Goal: Task Accomplishment & Management: Use online tool/utility

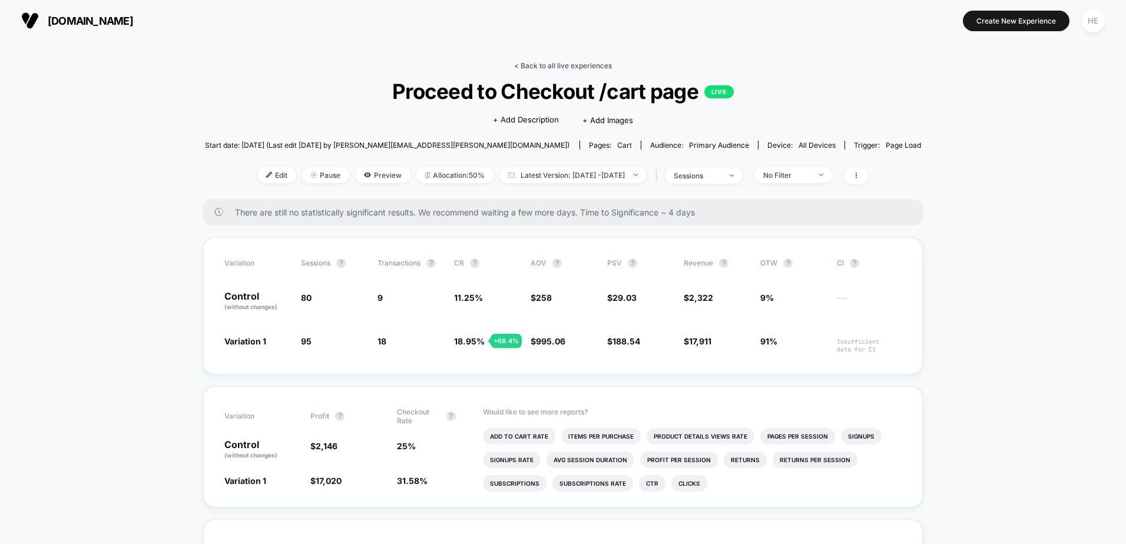
click at [538, 69] on link "< Back to all live experiences" at bounding box center [563, 65] width 98 height 9
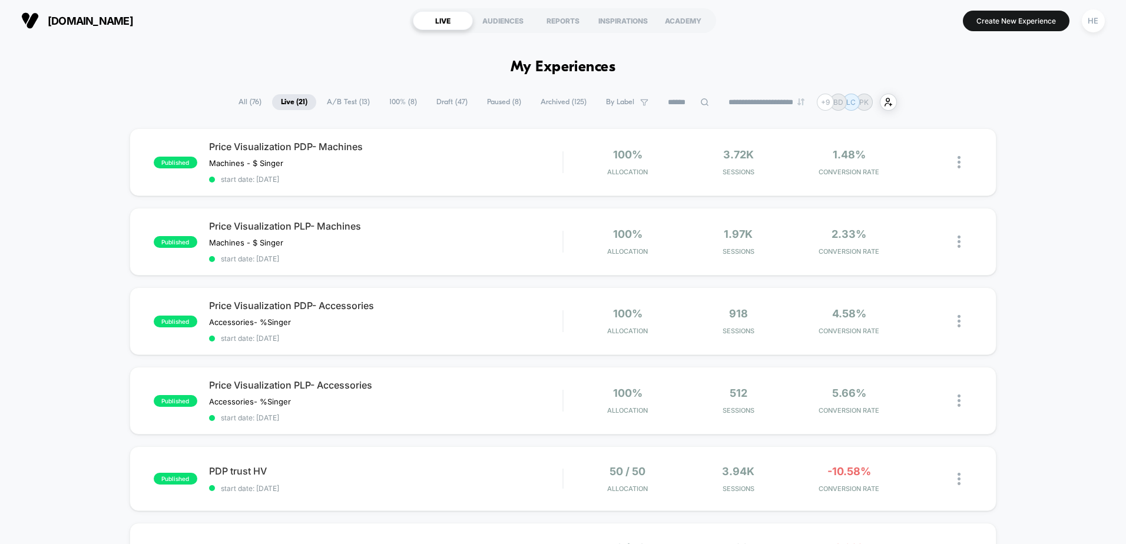
click at [451, 105] on span "Draft ( 47 )" at bounding box center [451, 102] width 49 height 16
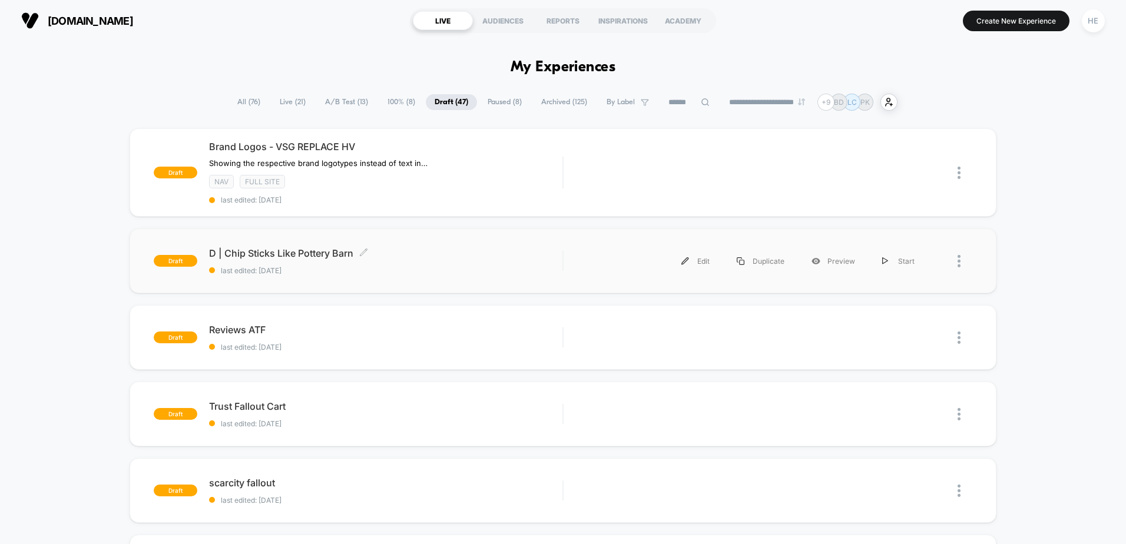
click at [429, 254] on span "D | Chip Sticks Like Pottery Barn Click to edit experience details" at bounding box center [385, 253] width 353 height 12
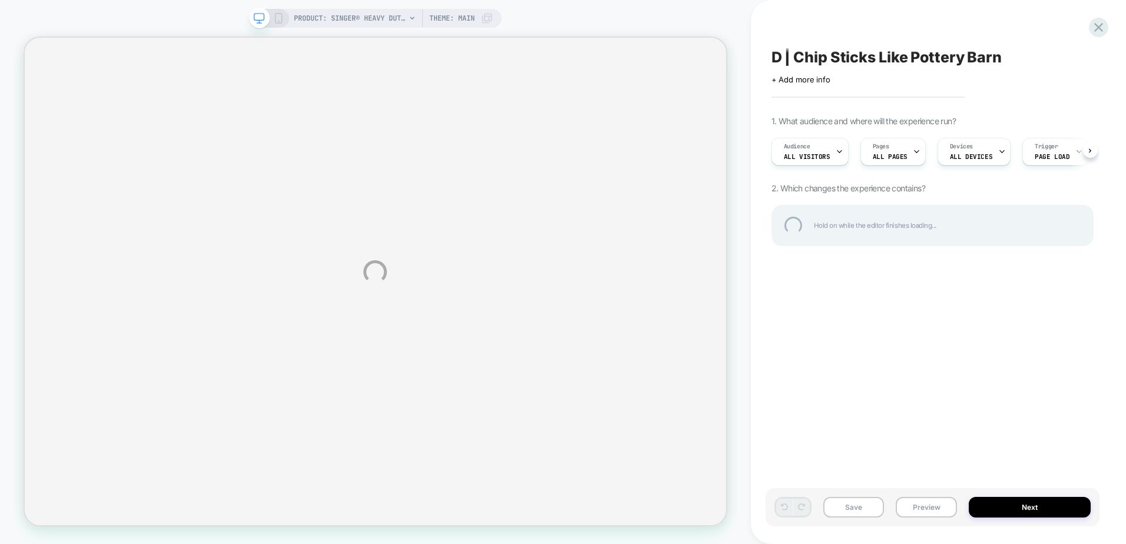
click at [947, 294] on div "PRODUCT: SINGER® Heavy Duty 4452 Rosewater Pink Sewing Machine PRODUCT: SINGER®…" at bounding box center [563, 272] width 1126 height 544
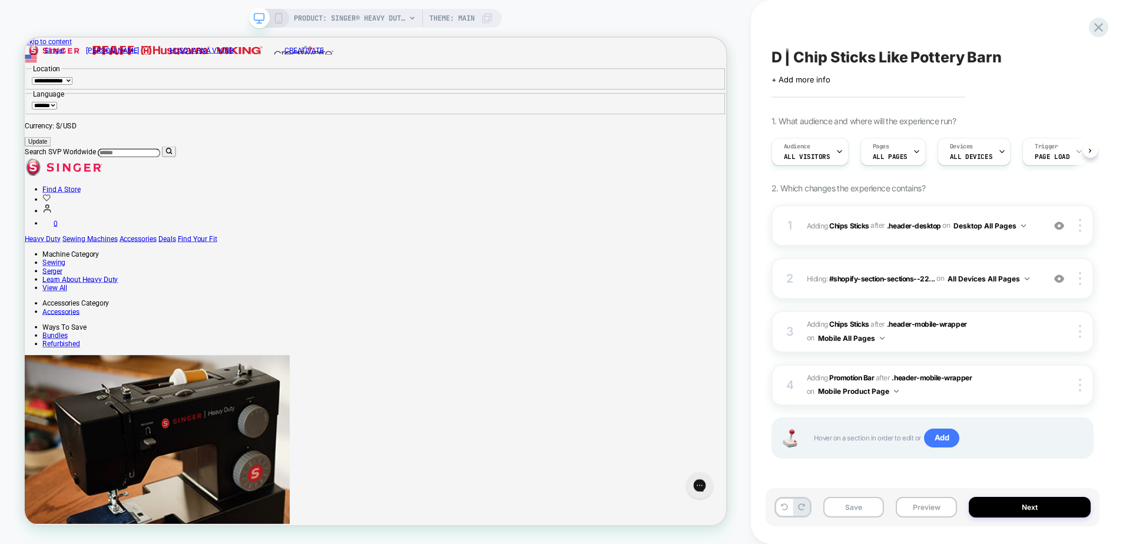
scroll to position [0, 1]
click at [978, 214] on div "1 #_loomi_addon_1759170250846 Adding Chips Sticks AFTER .header-desktop .header…" at bounding box center [932, 225] width 322 height 41
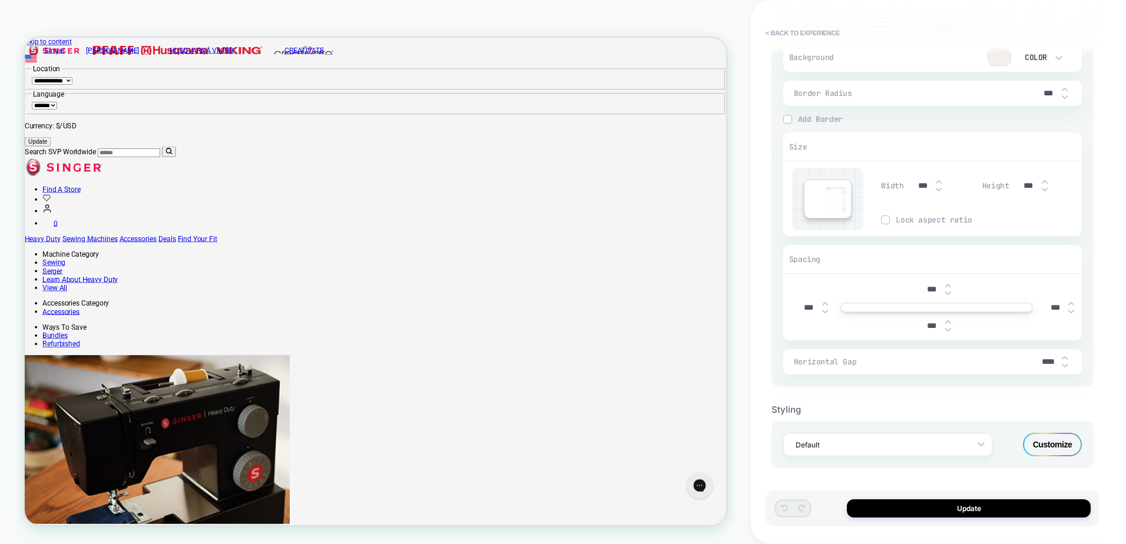
scroll to position [829, 0]
click at [1040, 442] on div "Customize" at bounding box center [1052, 444] width 59 height 24
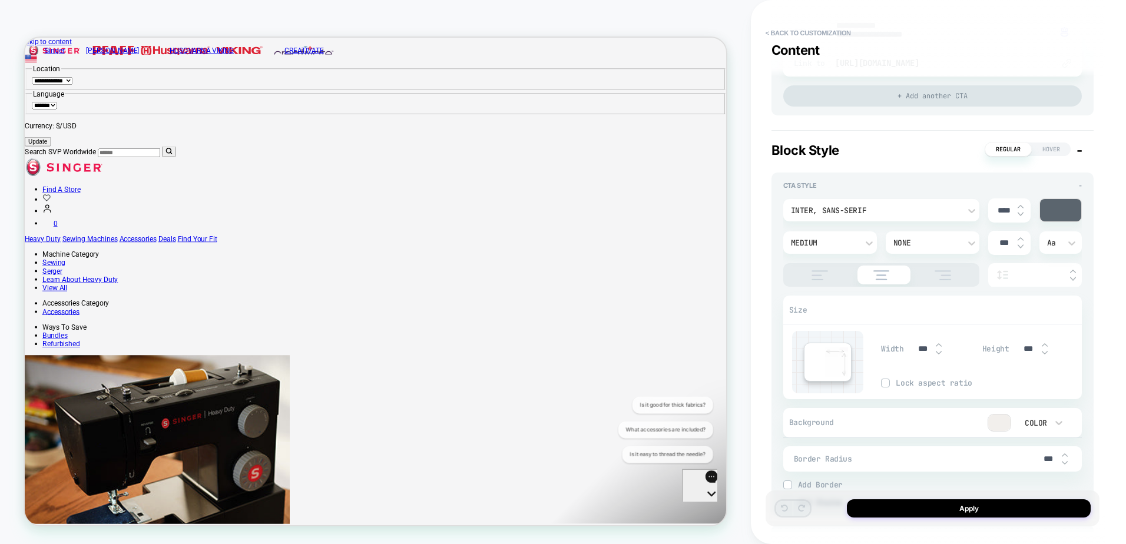
scroll to position [706, 0]
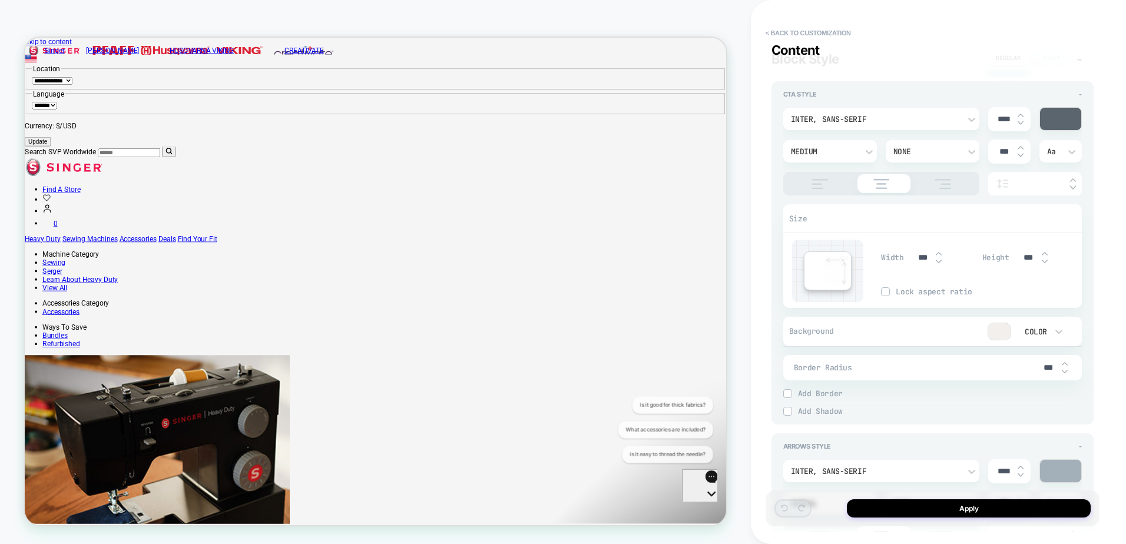
type textarea "*"
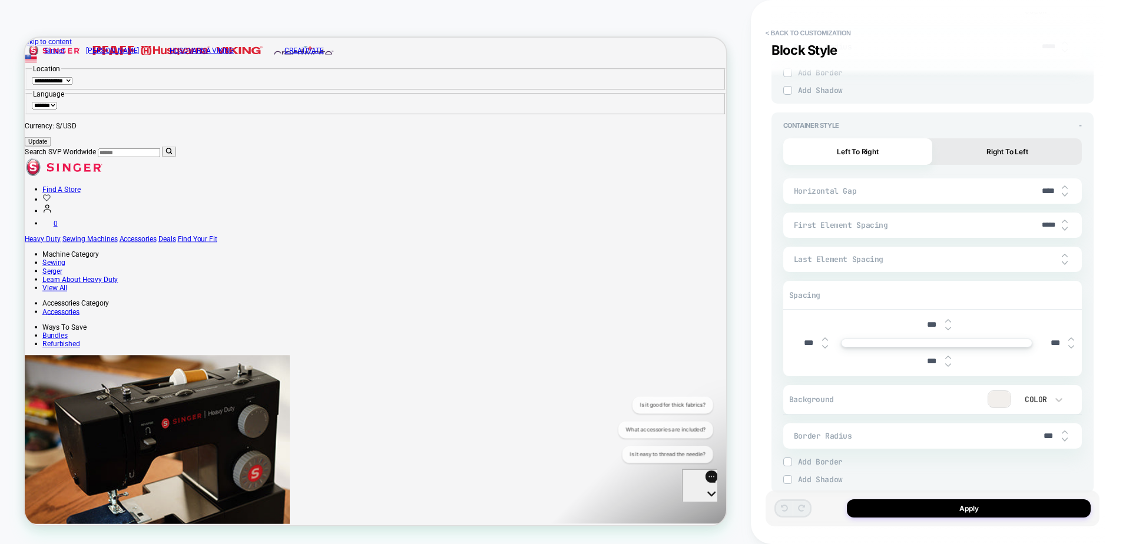
scroll to position [1354, 0]
